Goal: Task Accomplishment & Management: Complete application form

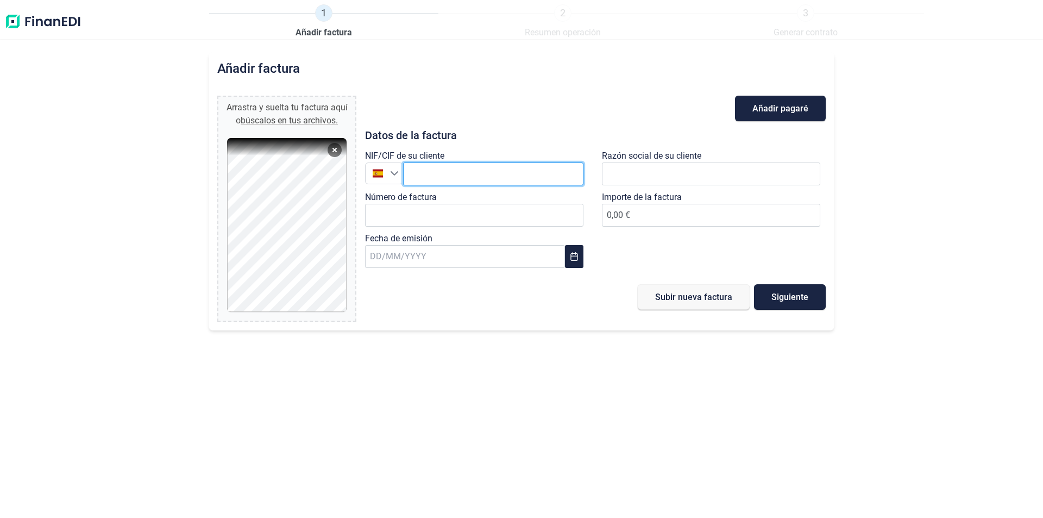
click at [428, 179] on input "text" at bounding box center [493, 173] width 180 height 23
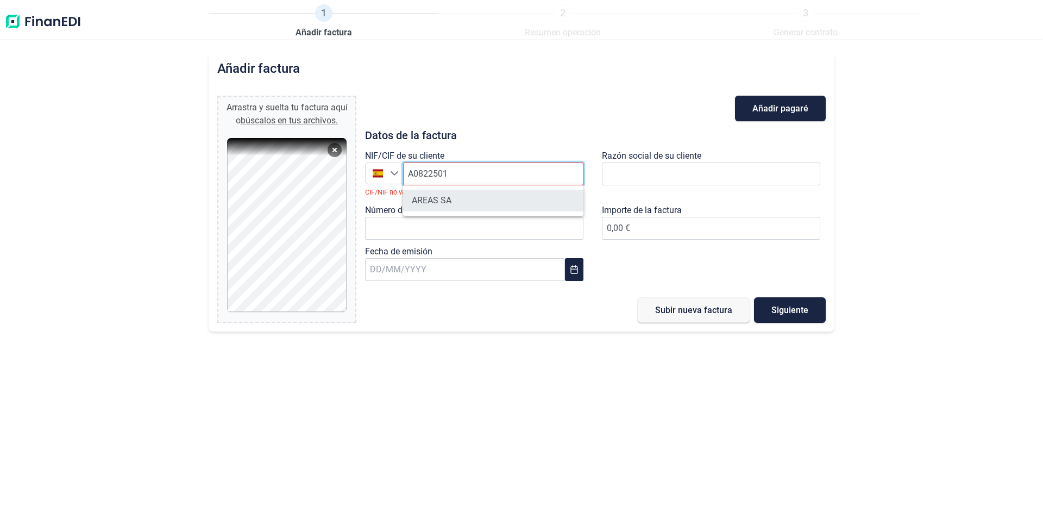
type input "A0822501"
click at [426, 201] on li "AREAS SA" at bounding box center [493, 201] width 180 height 22
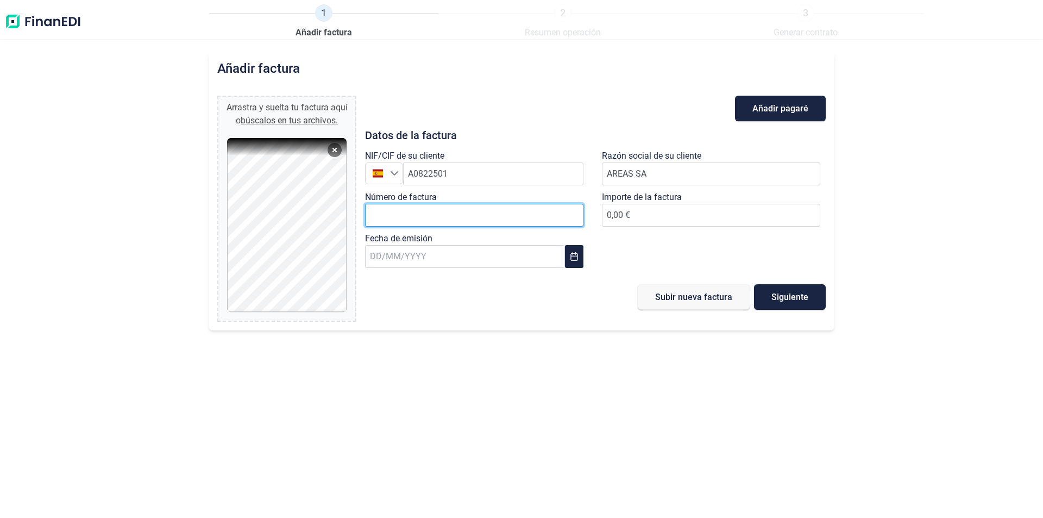
click at [424, 223] on input "Número de factura" at bounding box center [474, 215] width 218 height 23
type input "X-2500010"
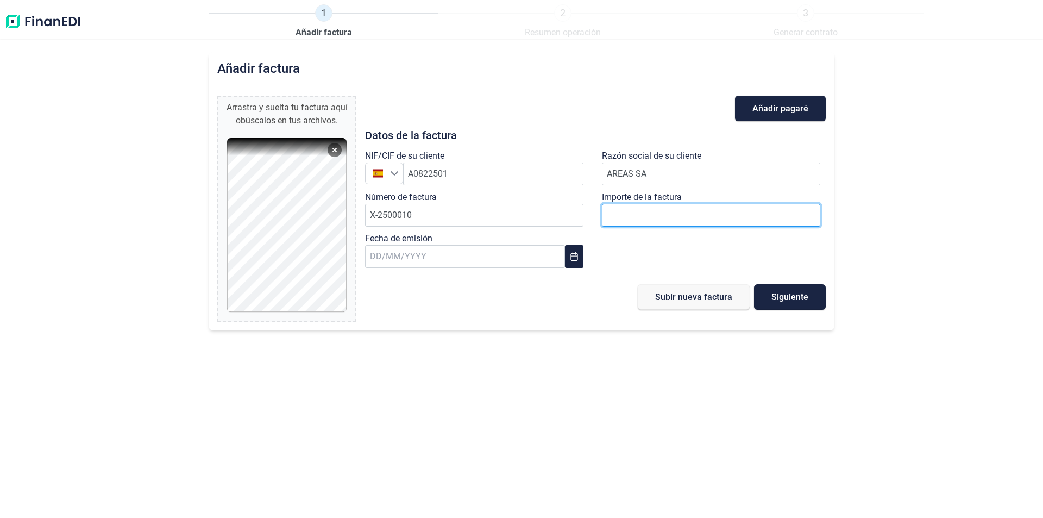
click at [668, 215] on input "number" at bounding box center [711, 215] width 218 height 23
type input "1515"
type input "1515.82"
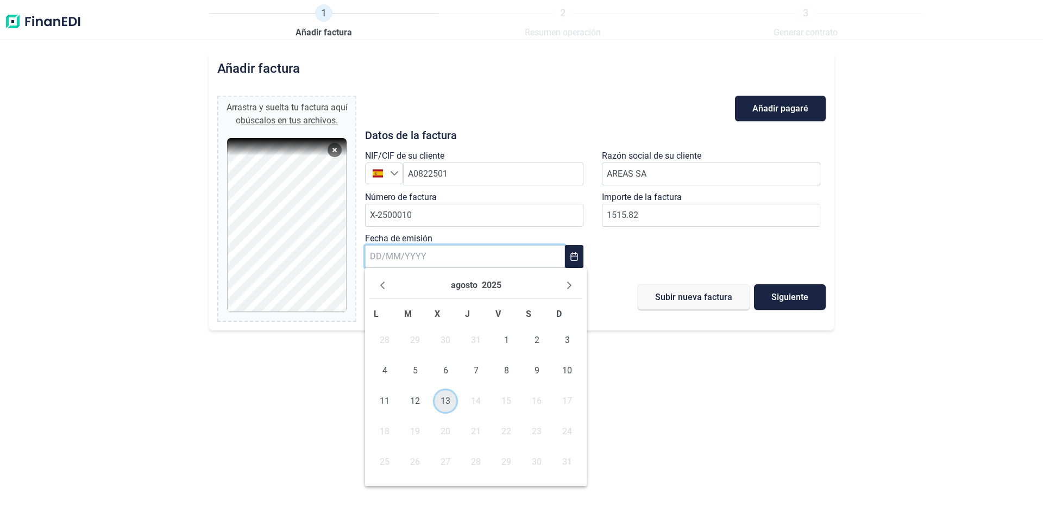
click at [443, 406] on span "13" at bounding box center [445, 401] width 22 height 22
click at [787, 293] on span "Siguiente" at bounding box center [789, 297] width 37 height 8
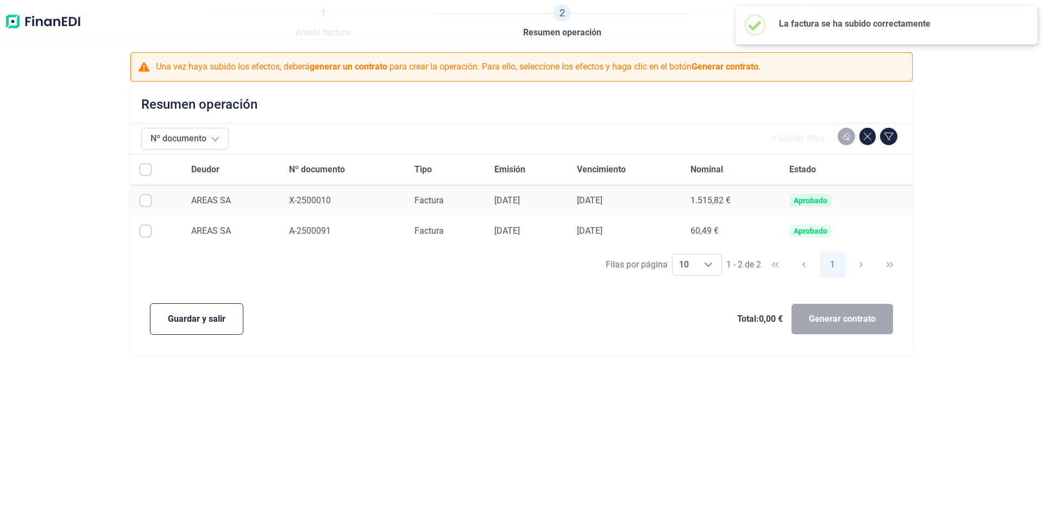
checkbox input "true"
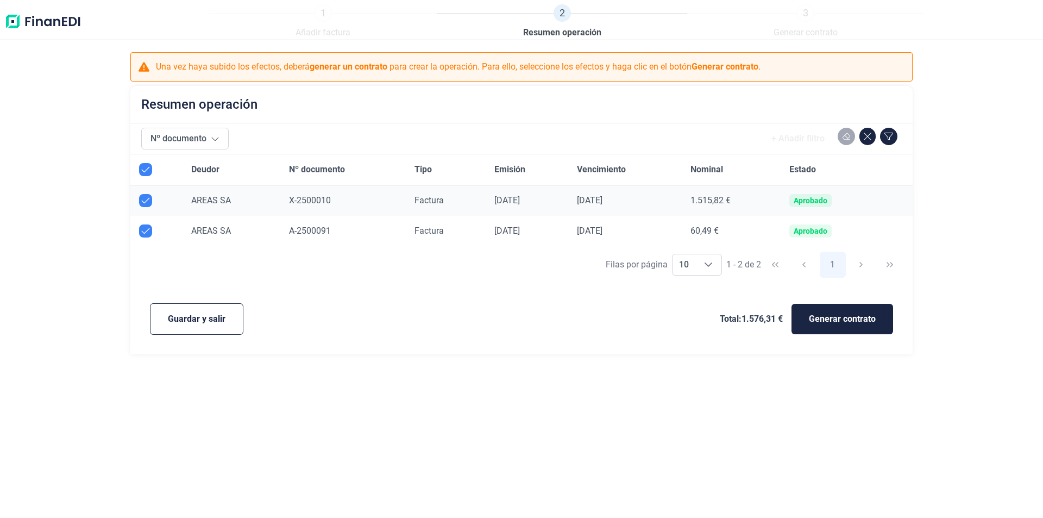
click at [483, 385] on div "1 Añadir factura 2 Resumen operación 3 Generar contrato Una vez haya subido los…" at bounding box center [521, 259] width 1043 height 518
click at [211, 319] on span "Guardar y salir" at bounding box center [197, 318] width 58 height 13
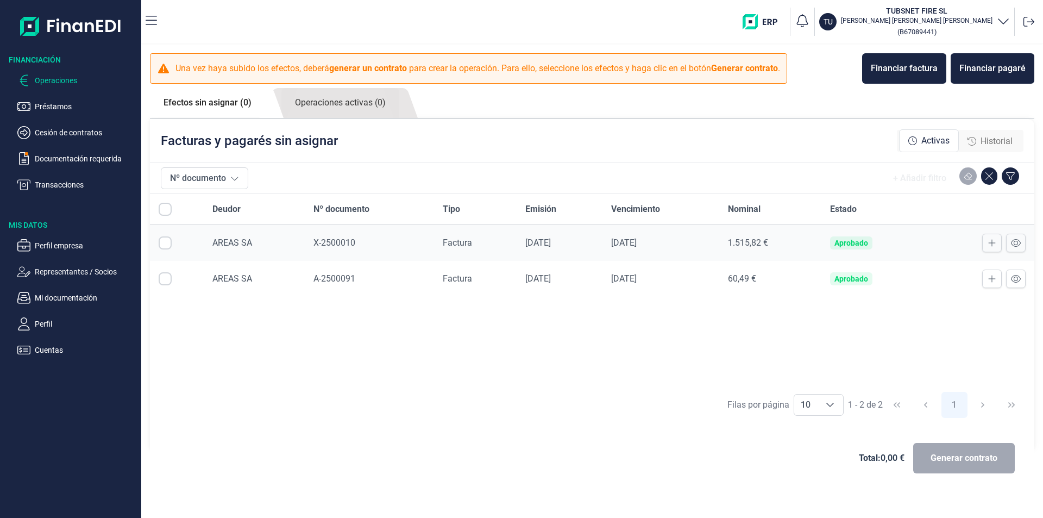
checkbox input "true"
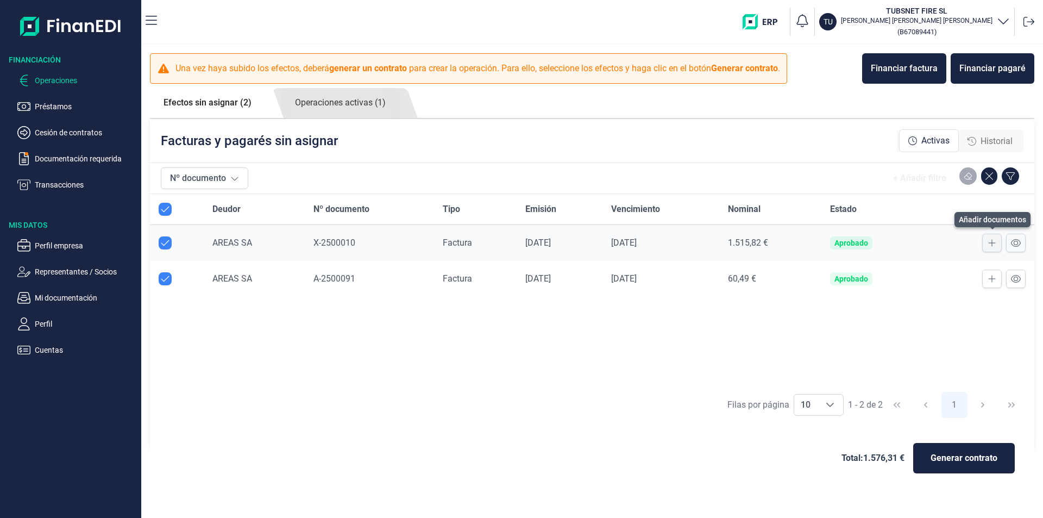
click at [996, 241] on button at bounding box center [992, 243] width 20 height 18
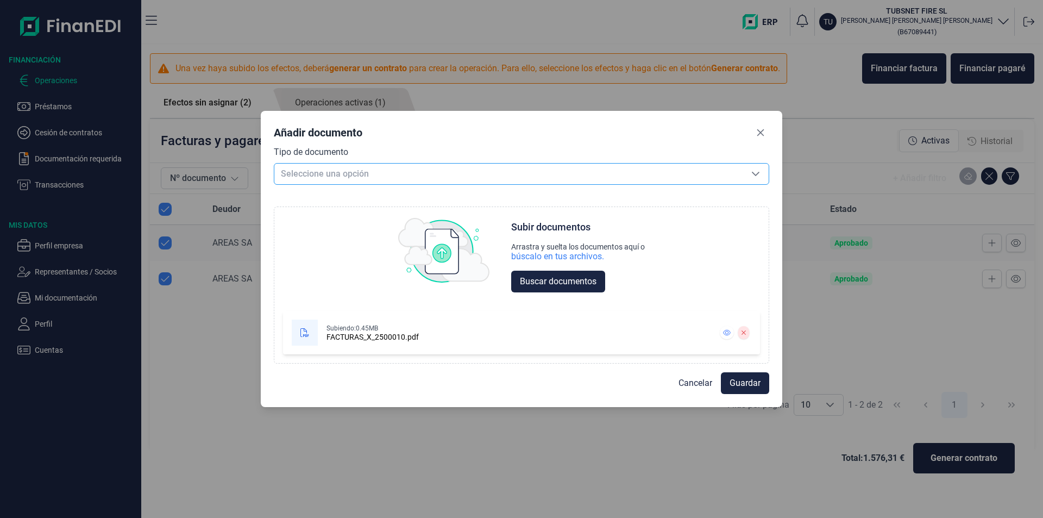
click at [398, 175] on span "Seleccione una opción" at bounding box center [508, 173] width 468 height 21
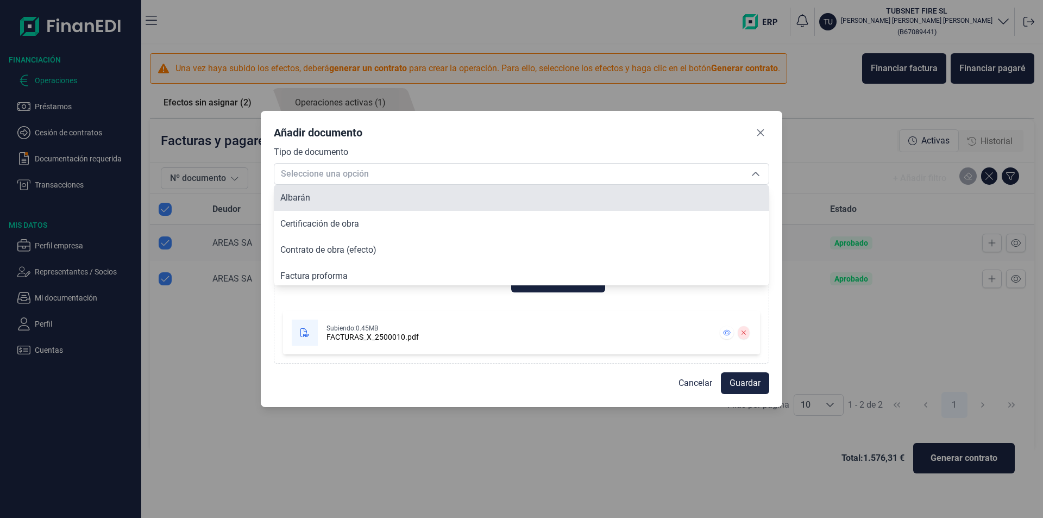
click at [349, 198] on li "Albarán" at bounding box center [521, 198] width 495 height 26
type input "Albarán"
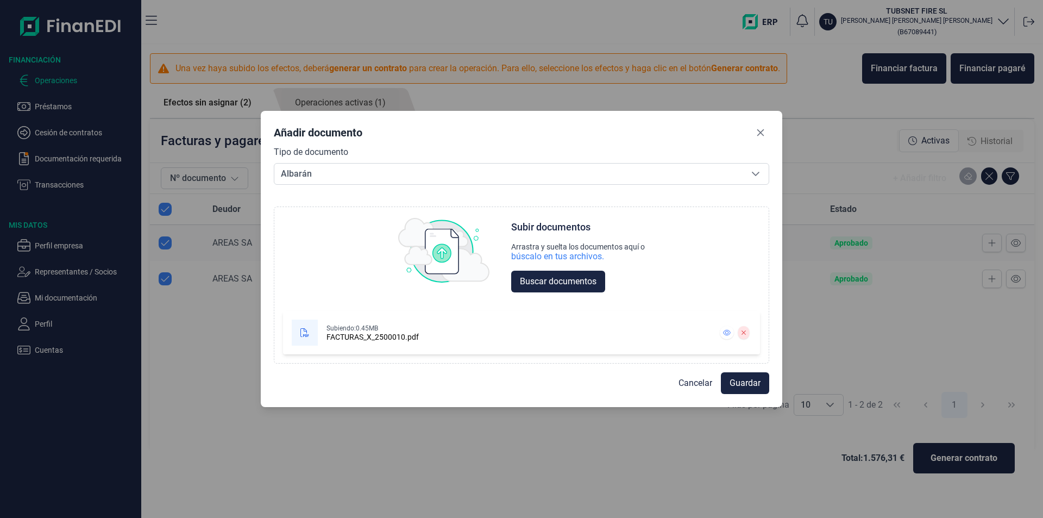
drag, startPoint x: 761, startPoint y: 389, endPoint x: -597, endPoint y: 241, distance: 1366.8
click at [0, 241] on html "Financiación Operaciones Préstamos Cesión de contratos Documentación requerida …" at bounding box center [521, 259] width 1043 height 518
click at [743, 330] on button at bounding box center [742, 332] width 11 height 13
click at [758, 388] on span "Guardar" at bounding box center [744, 383] width 31 height 13
